Goal: Task Accomplishment & Management: Manage account settings

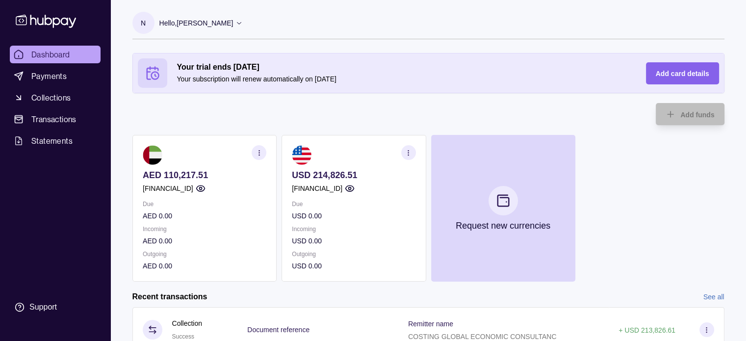
click at [179, 185] on p "[FINANCIAL_ID]" at bounding box center [168, 188] width 51 height 11
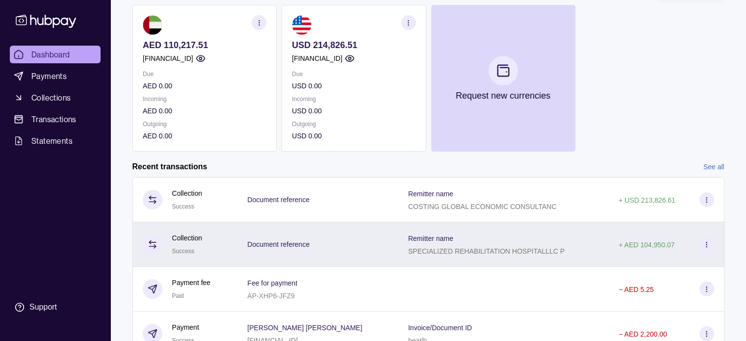
scroll to position [147, 0]
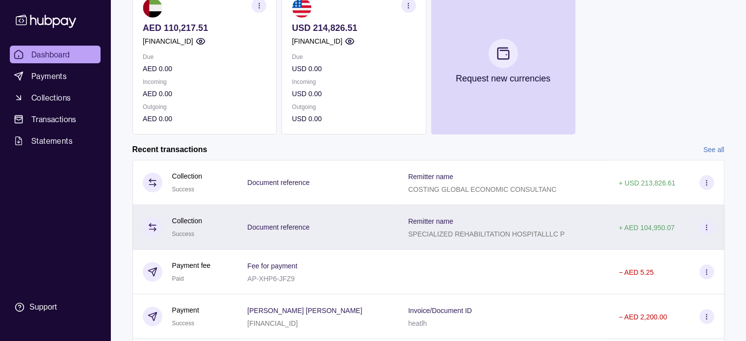
click at [705, 226] on icon at bounding box center [706, 227] width 7 height 7
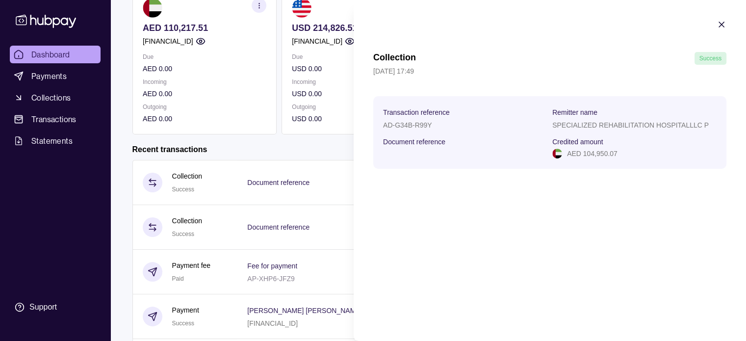
click at [723, 23] on icon "button" at bounding box center [721, 24] width 5 height 5
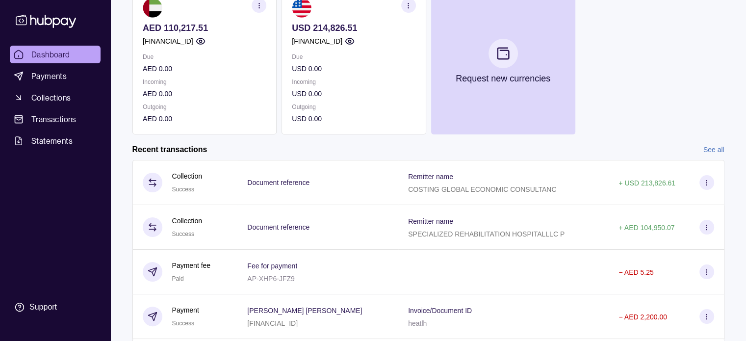
click at [318, 38] on p "[FINANCIAL_ID]" at bounding box center [317, 41] width 51 height 11
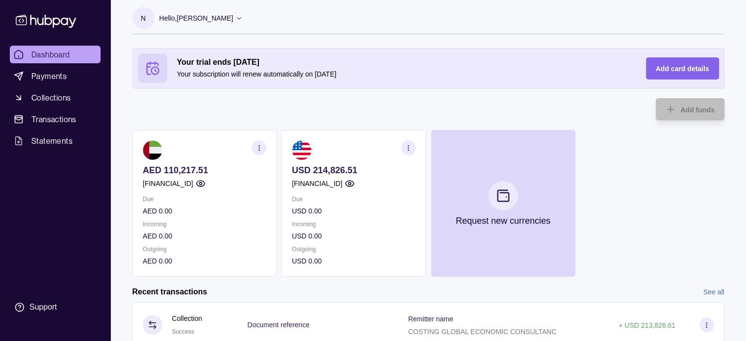
scroll to position [0, 0]
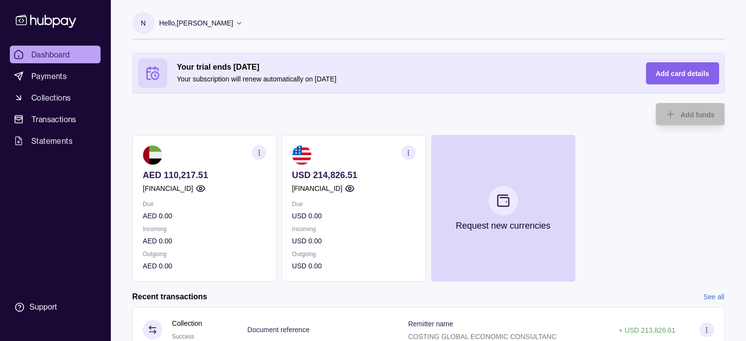
click at [342, 188] on p "[FINANCIAL_ID]" at bounding box center [317, 188] width 51 height 11
click at [404, 150] on section "button" at bounding box center [408, 152] width 15 height 15
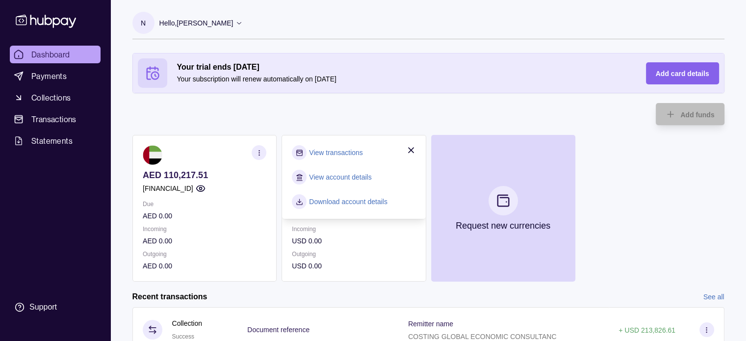
click at [246, 104] on div "Your trial ends in 5 days Your subscription will renew automatically on 04 Oct …" at bounding box center [429, 167] width 592 height 229
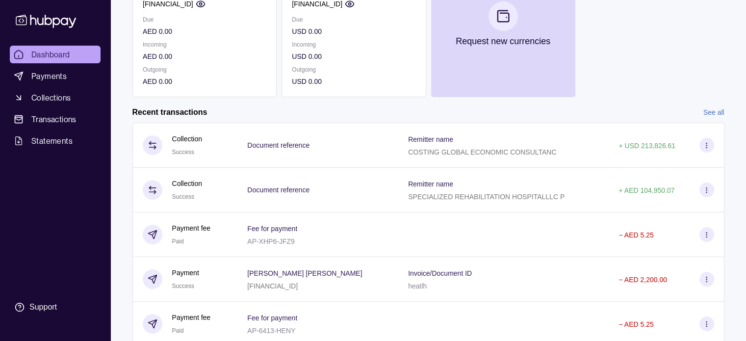
scroll to position [124, 0]
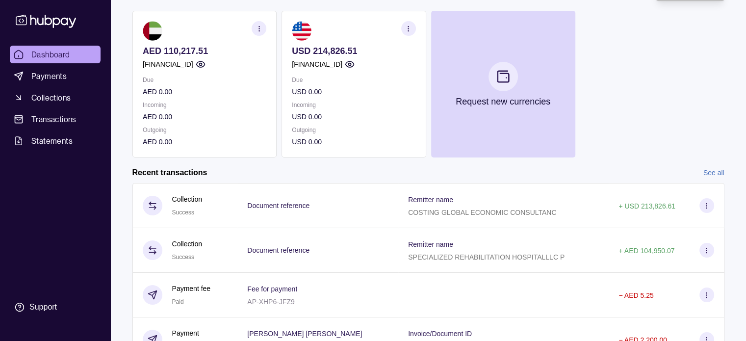
click at [710, 175] on link "See all" at bounding box center [714, 172] width 21 height 11
click at [707, 170] on link "See all" at bounding box center [714, 172] width 21 height 11
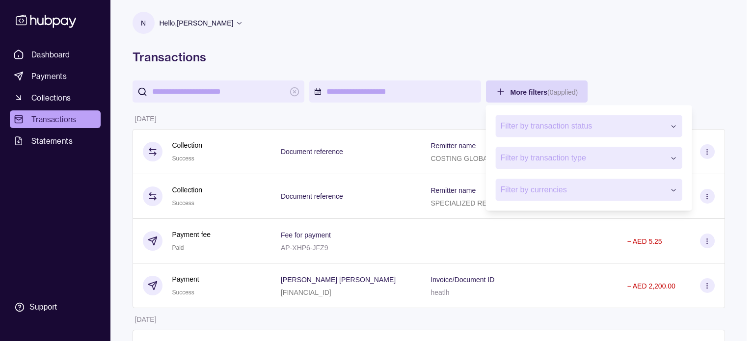
click at [537, 129] on span "Filter by transaction status" at bounding box center [583, 126] width 164 height 12
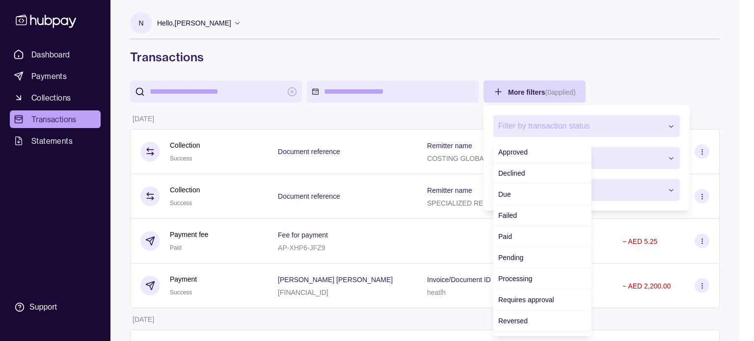
click at [542, 114] on div "Filter by transaction status Filter by transaction type Filter by currencies" at bounding box center [586, 158] width 196 height 96
click at [672, 126] on icon "button" at bounding box center [670, 125] width 7 height 7
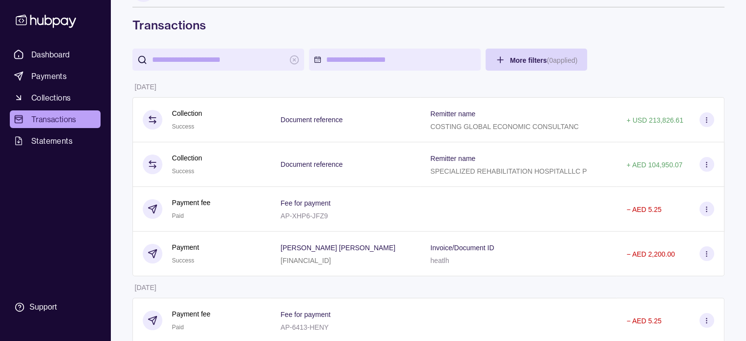
scroll to position [49, 0]
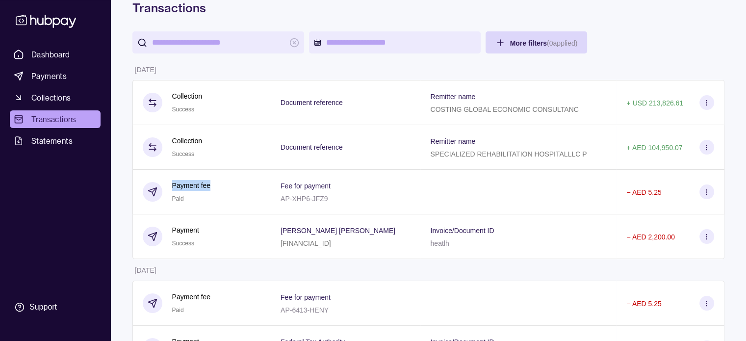
drag, startPoint x: 145, startPoint y: 140, endPoint x: 178, endPoint y: 139, distance: 32.4
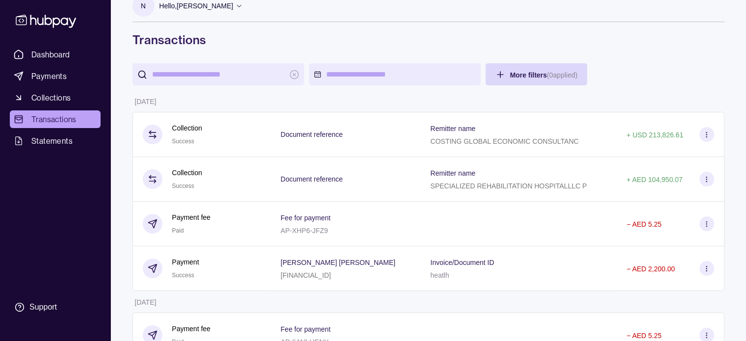
scroll to position [0, 0]
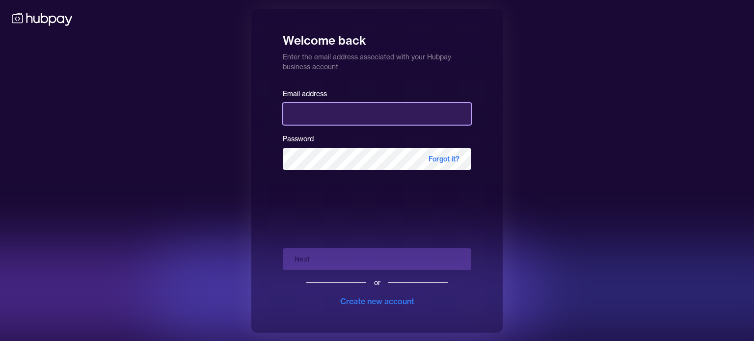
type input "**********"
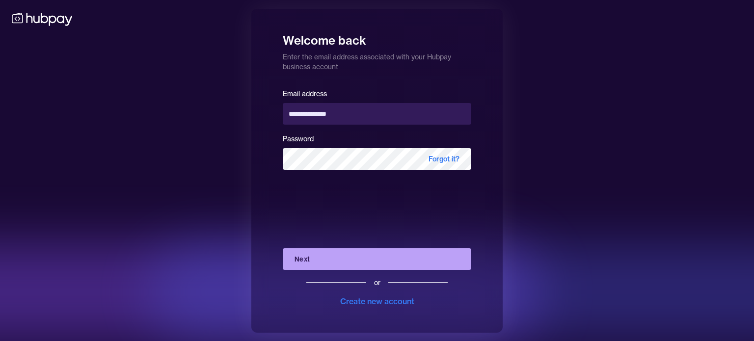
click at [317, 261] on div "Next or Create new account" at bounding box center [377, 273] width 188 height 67
click at [345, 255] on button "Next" at bounding box center [377, 259] width 188 height 22
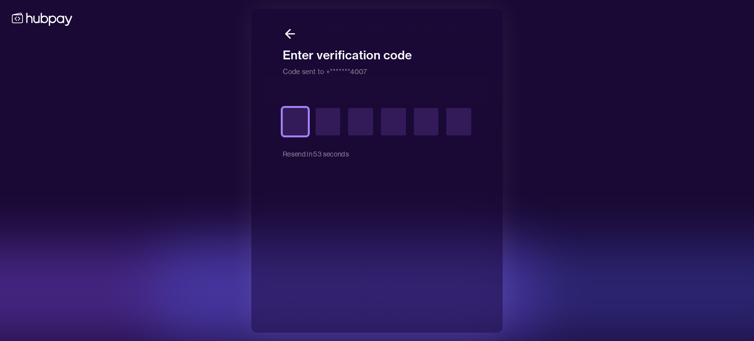
type input "*"
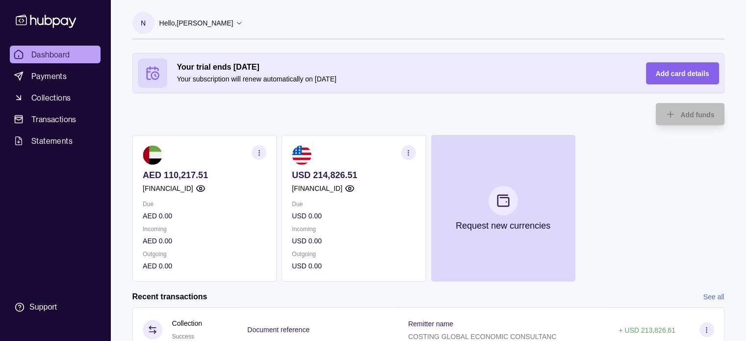
click at [257, 152] on icon "button" at bounding box center [258, 152] width 7 height 7
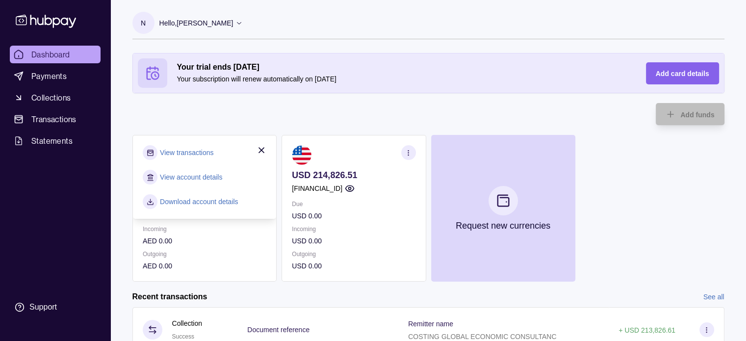
click at [194, 153] on link "View transactions" at bounding box center [186, 152] width 53 height 11
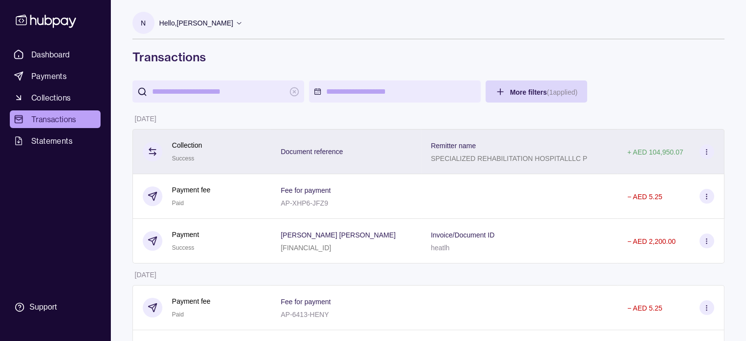
click at [704, 151] on icon at bounding box center [706, 151] width 7 height 7
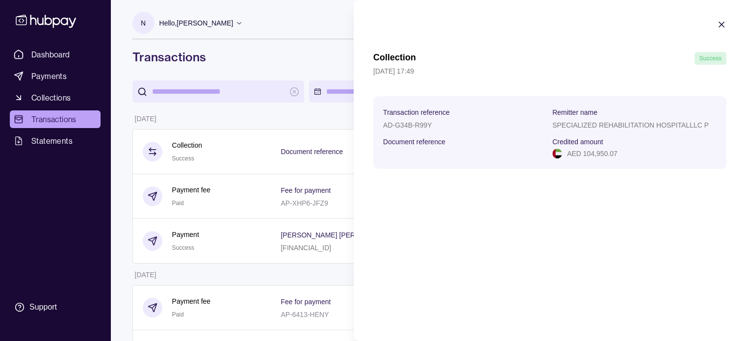
click at [724, 23] on icon "button" at bounding box center [722, 25] width 10 height 10
